Goal: Find specific page/section: Find specific page/section

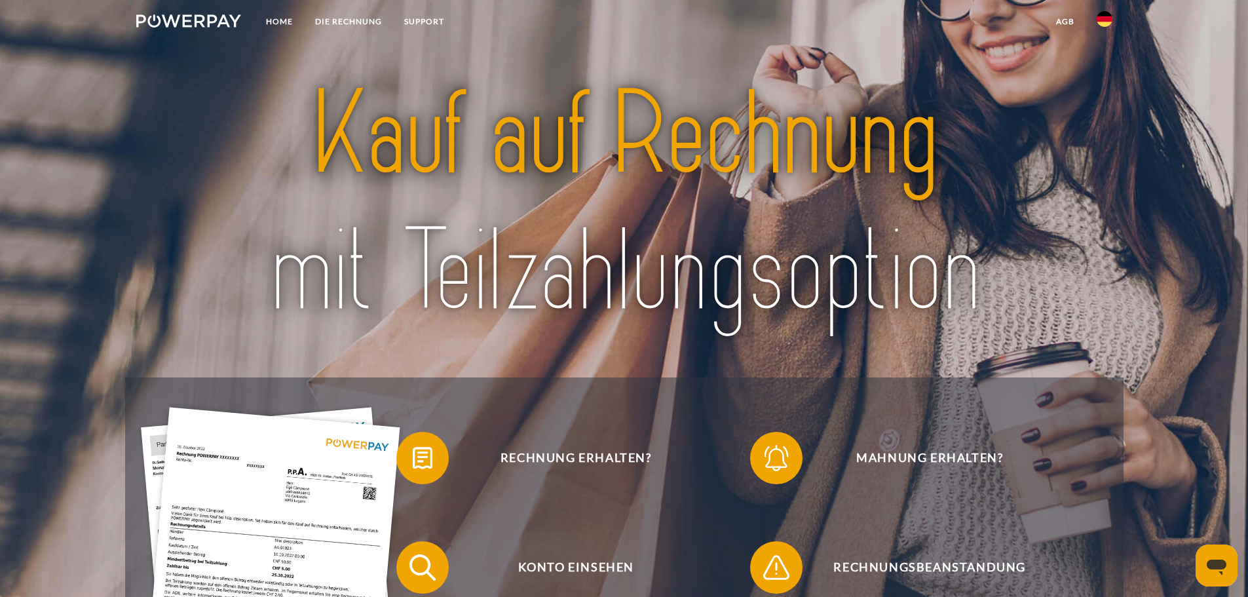
drag, startPoint x: 1113, startPoint y: 30, endPoint x: 1108, endPoint y: 18, distance: 12.7
click at [1113, 30] on link at bounding box center [1105, 23] width 38 height 26
click at [1110, 128] on img at bounding box center [1105, 129] width 16 height 16
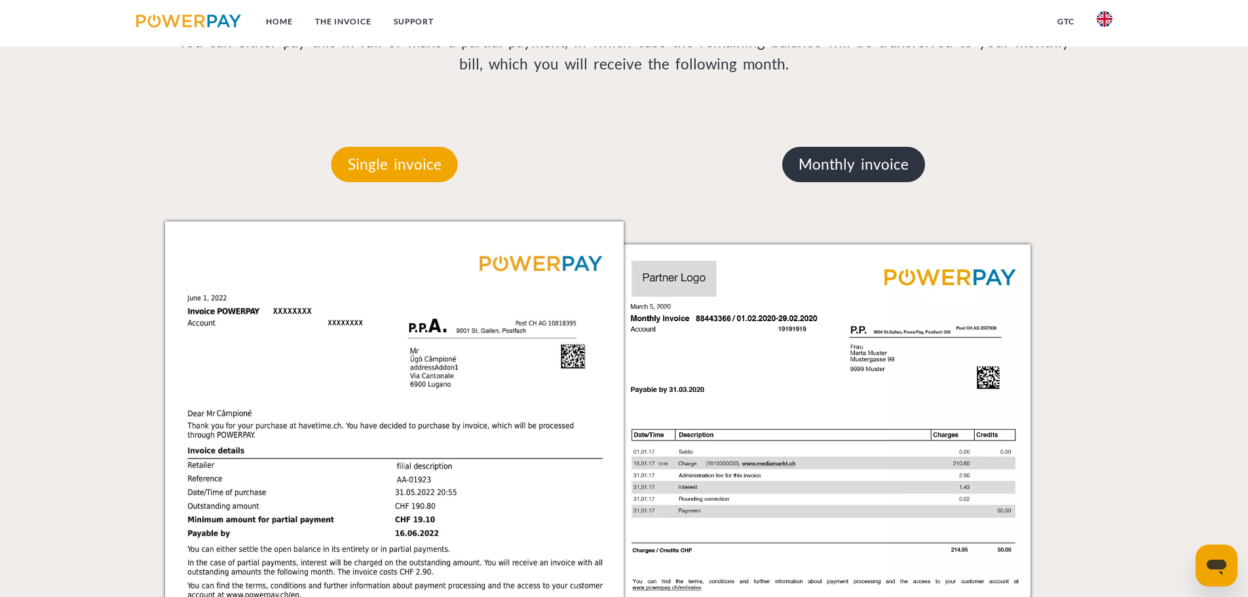
scroll to position [1065, 0]
click at [849, 183] on p "Monthly invoice" at bounding box center [854, 164] width 143 height 35
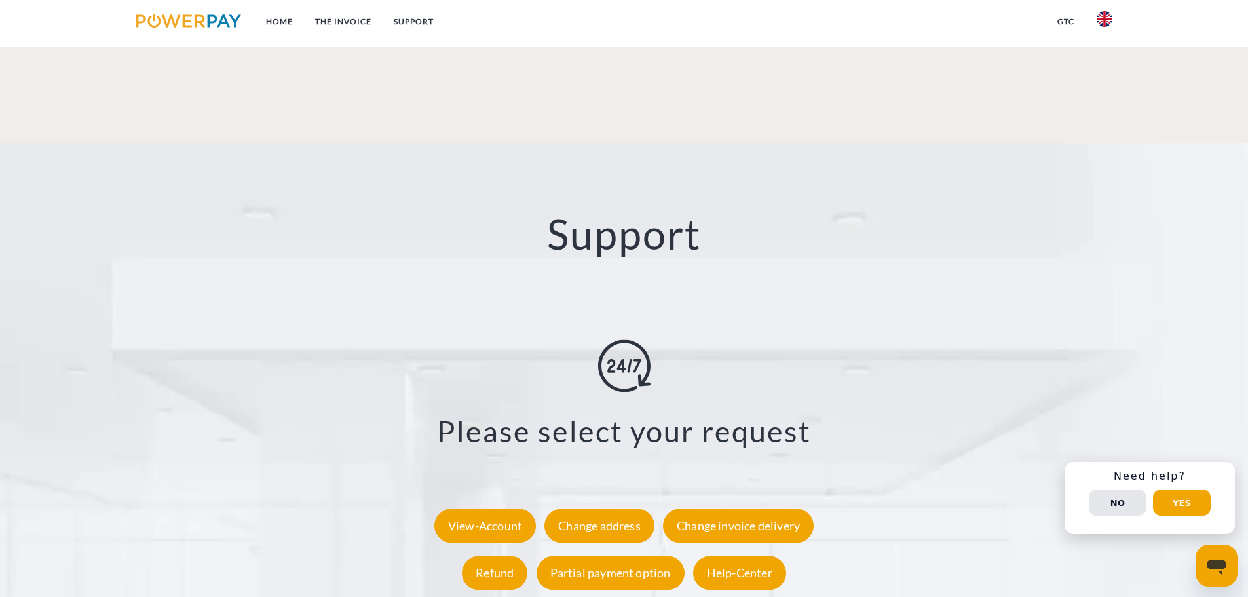
scroll to position [2368, 0]
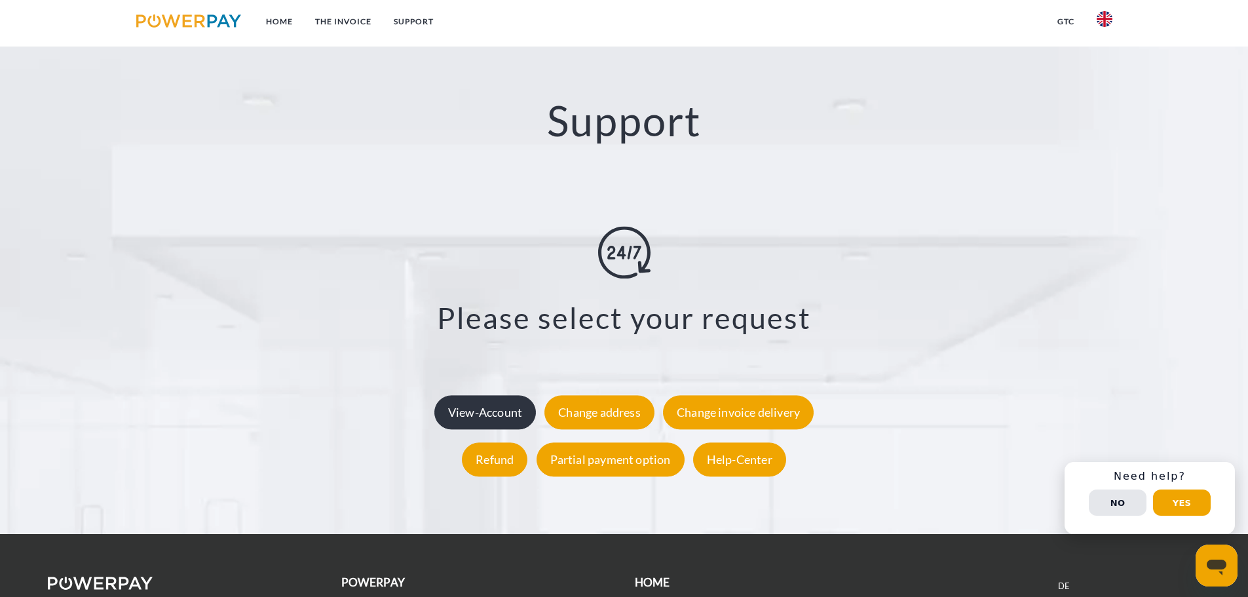
click at [495, 395] on div "View-Account" at bounding box center [486, 412] width 102 height 34
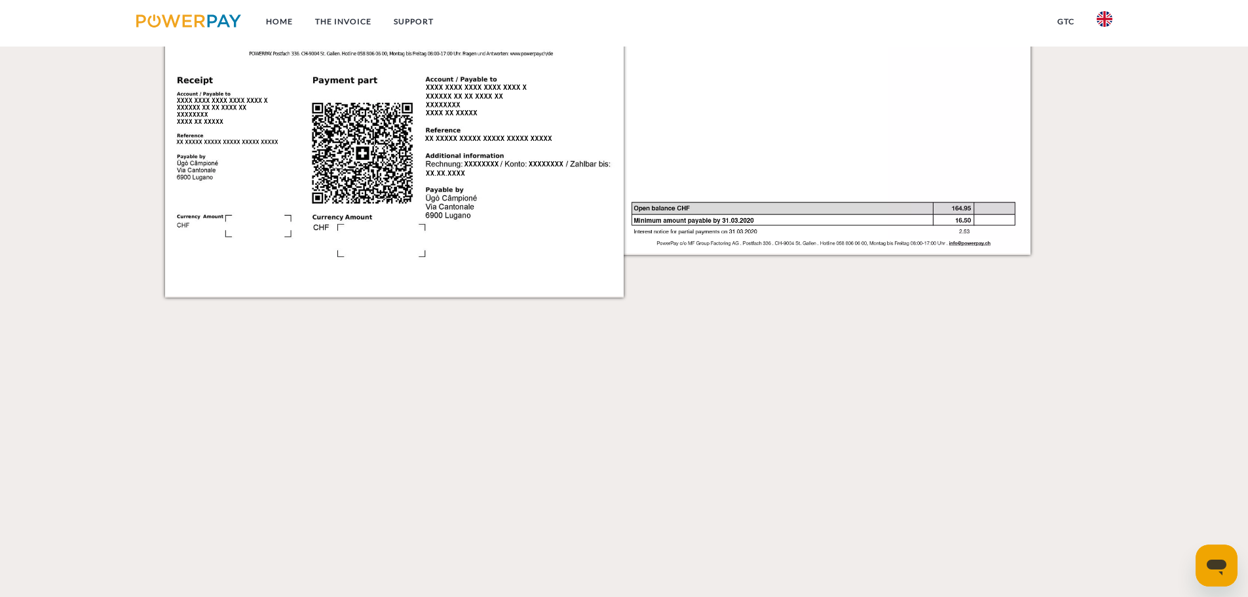
scroll to position [1458, 0]
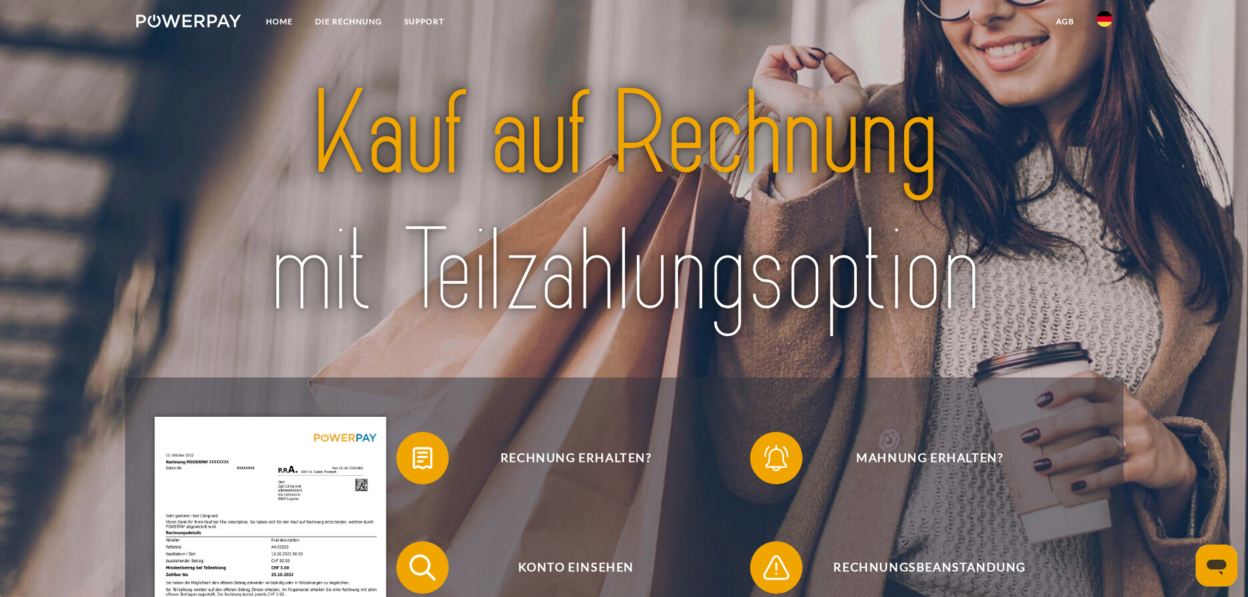
click at [977, 98] on img at bounding box center [624, 203] width 880 height 287
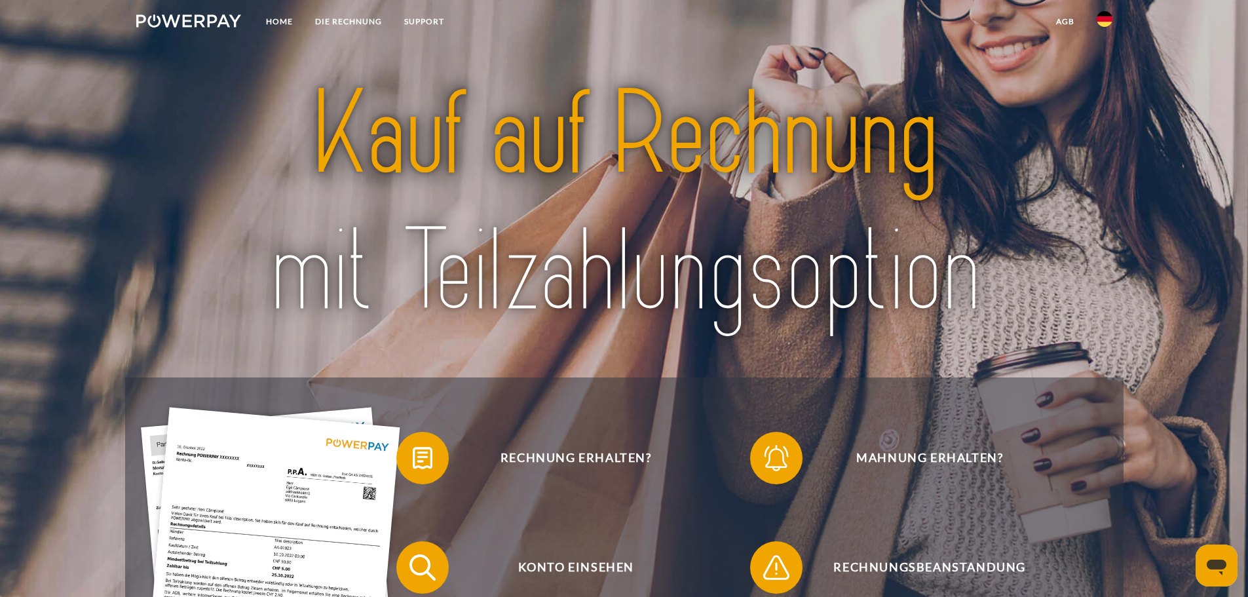
click at [1110, 20] on img at bounding box center [1105, 19] width 16 height 16
click at [1112, 126] on img at bounding box center [1105, 129] width 16 height 16
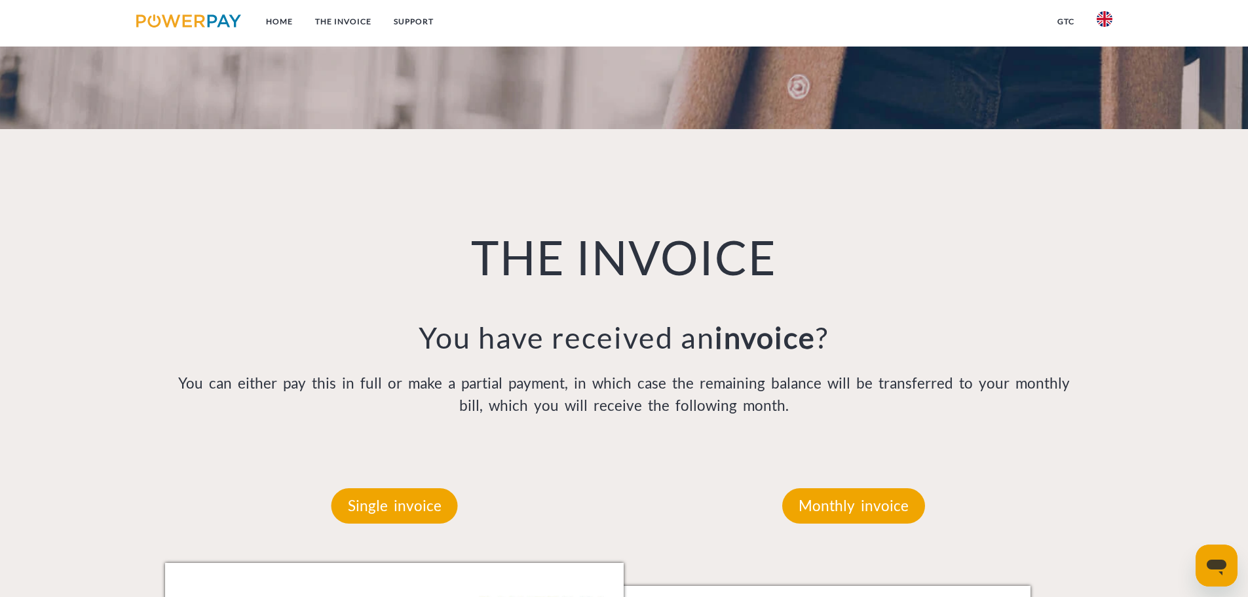
scroll to position [950, 0]
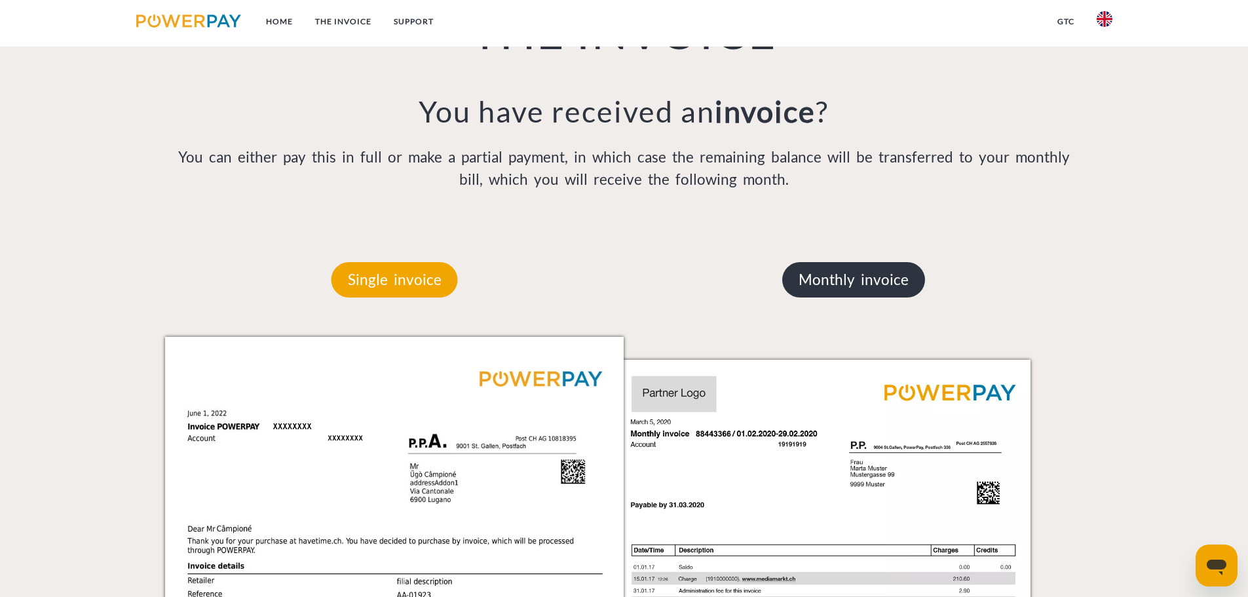
click at [852, 277] on p "Monthly invoice" at bounding box center [854, 279] width 143 height 35
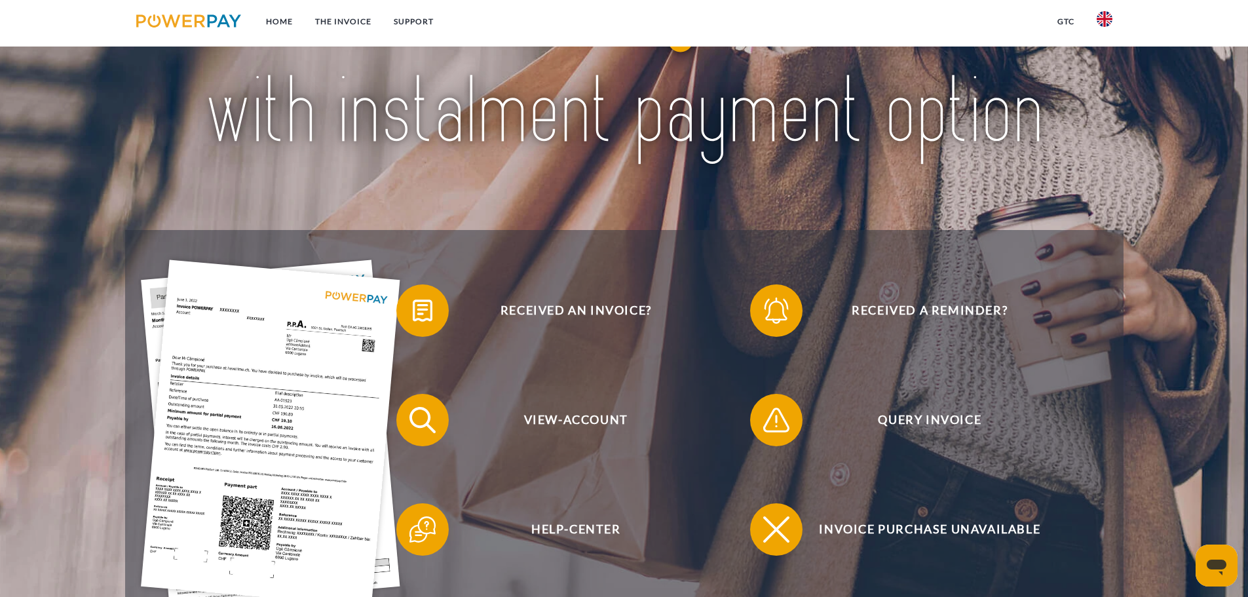
scroll to position [475, 0]
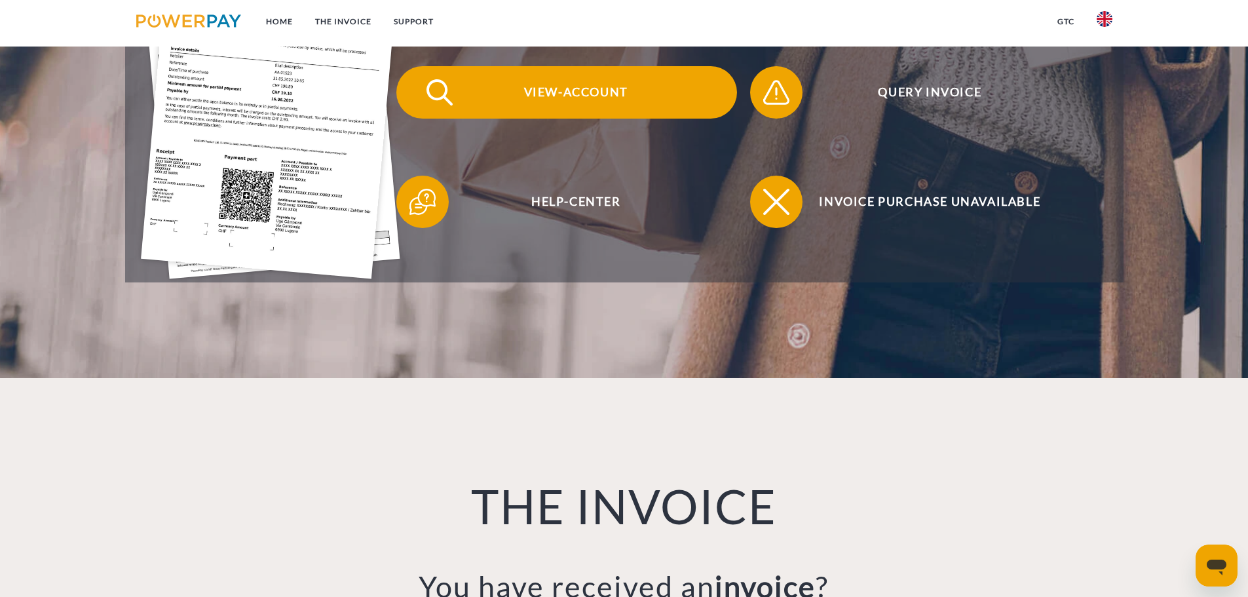
click at [506, 91] on span "View-Account" at bounding box center [575, 92] width 321 height 52
